Goal: Find contact information: Find contact information

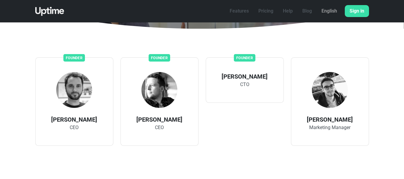
scroll to position [120, 0]
click at [171, 97] on img at bounding box center [160, 90] width 36 height 36
drag, startPoint x: 158, startPoint y: 112, endPoint x: 160, endPoint y: 121, distance: 9.1
click at [159, 116] on div "Founder [PERSON_NAME] CEO" at bounding box center [160, 101] width 78 height 89
click at [160, 122] on font "[PERSON_NAME]" at bounding box center [159, 119] width 46 height 7
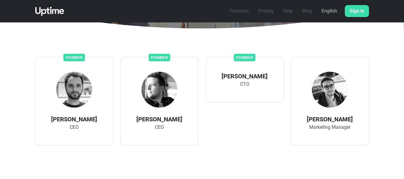
click at [160, 131] on div "Founder [PERSON_NAME] CEO" at bounding box center [160, 101] width 78 height 89
click at [145, 122] on font "[PERSON_NAME]" at bounding box center [159, 119] width 46 height 7
copy font "[PERSON_NAME]"
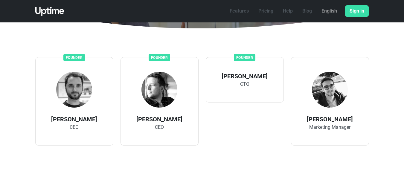
click at [159, 131] on span "CEO" at bounding box center [159, 127] width 9 height 7
click at [159, 93] on img at bounding box center [160, 90] width 36 height 36
